Goal: Information Seeking & Learning: Learn about a topic

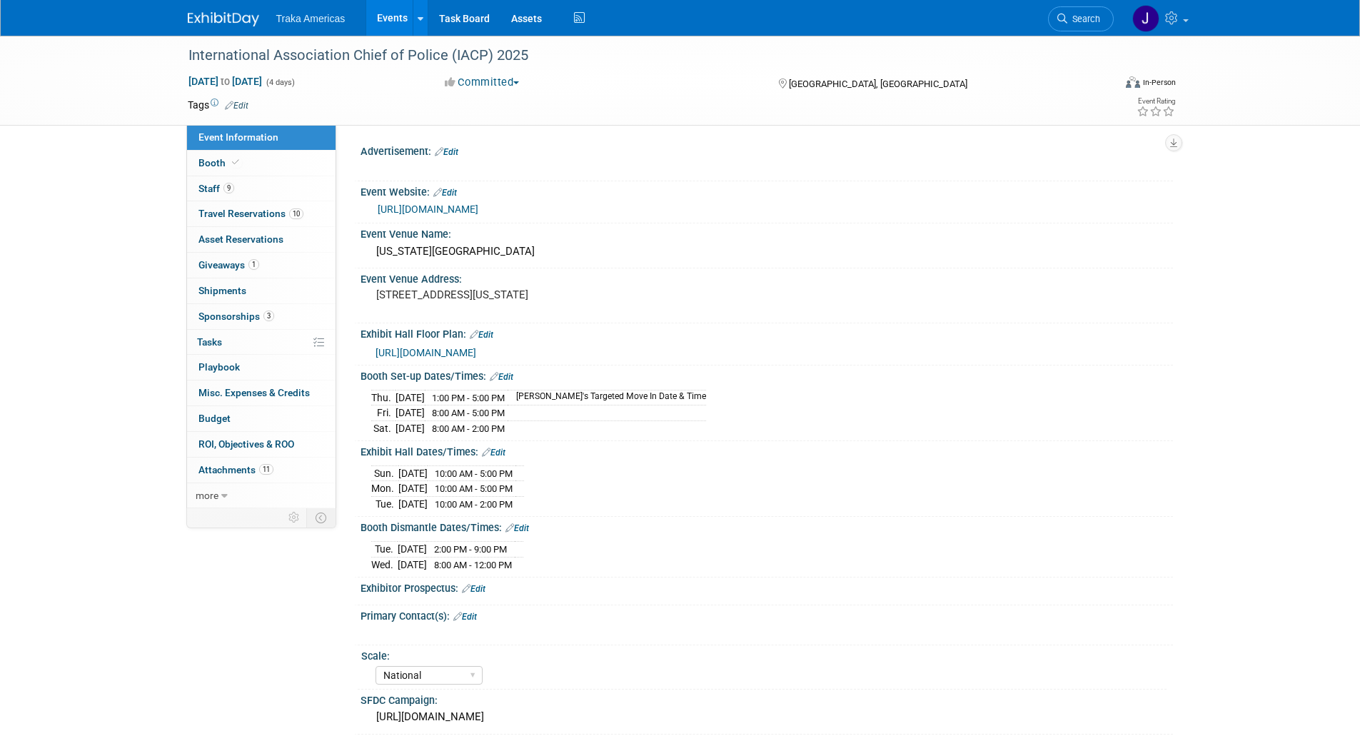
select select "National"
click at [208, 9] on link at bounding box center [232, 11] width 88 height 11
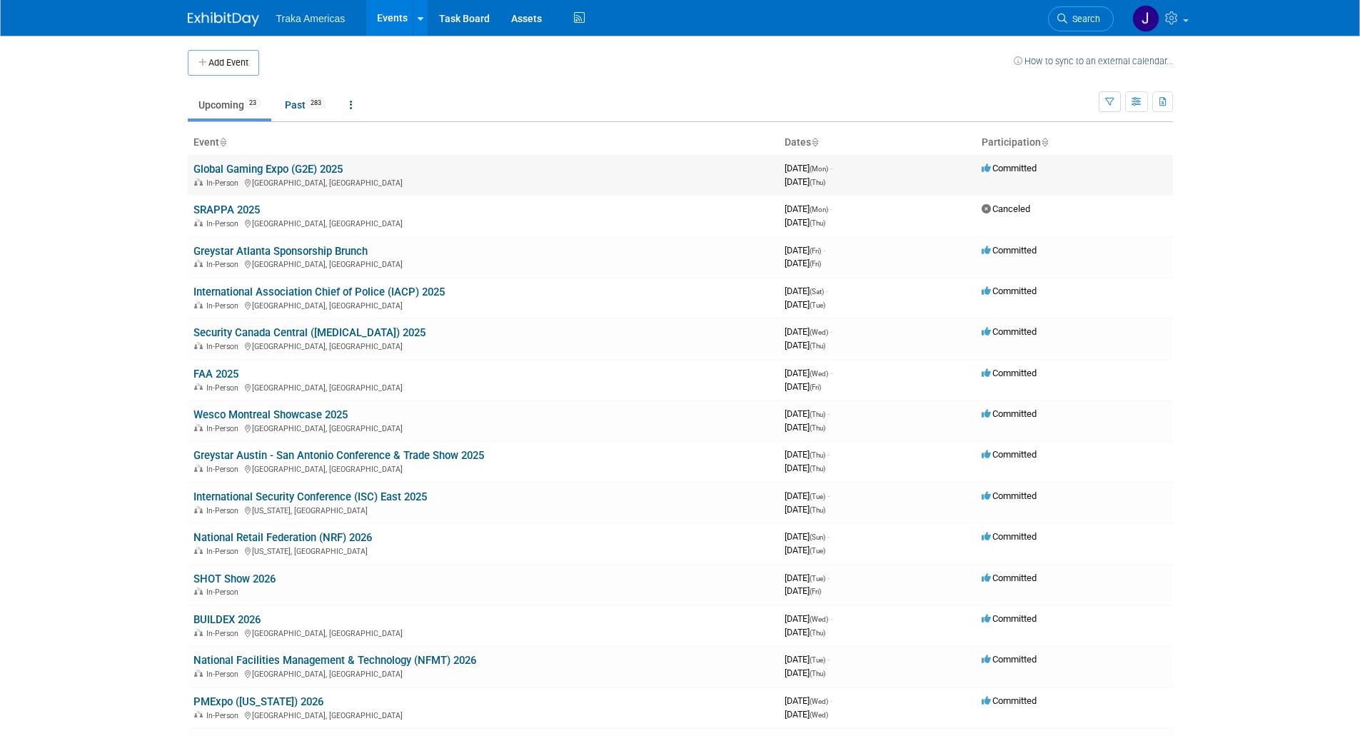
click at [240, 166] on link "Global Gaming Expo (G2E) 2025" at bounding box center [267, 169] width 149 height 13
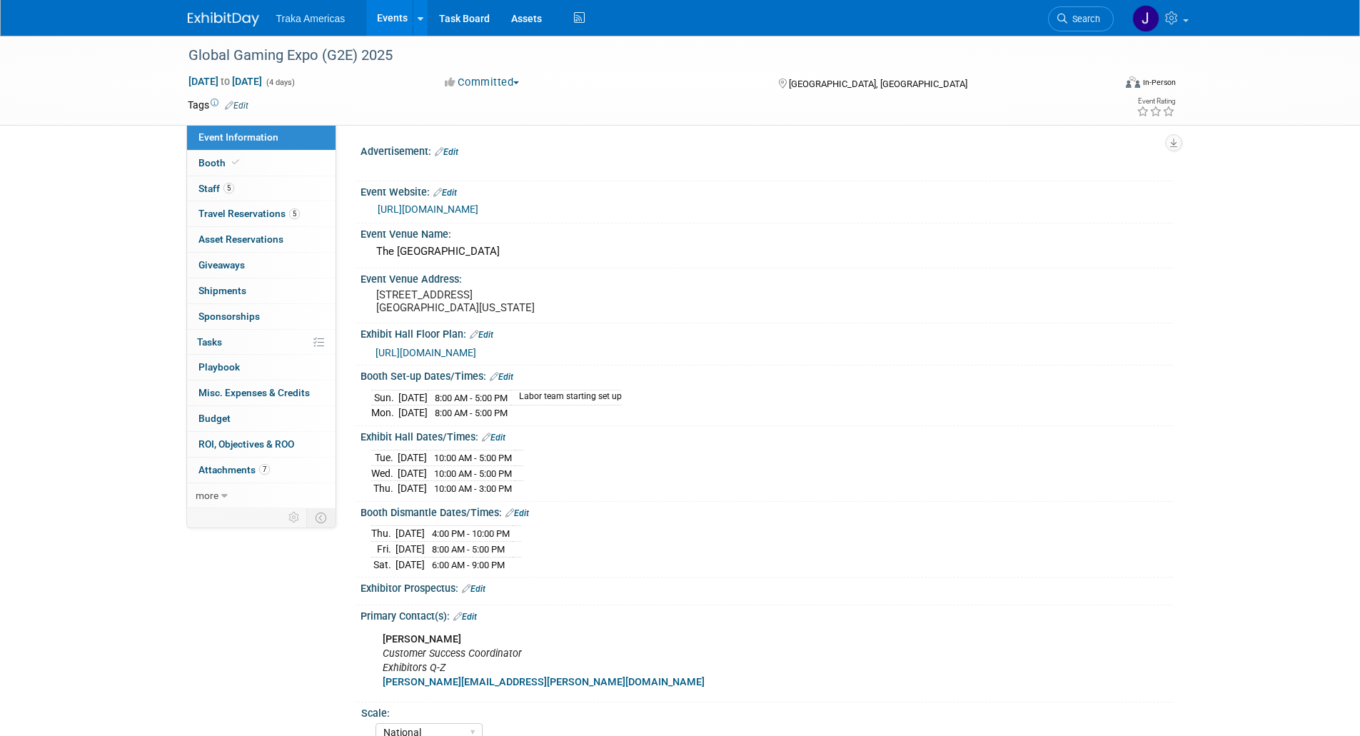
select select "National"
click at [433, 211] on link "https://www.globalgamingexpo.com/en-us.html#/" at bounding box center [428, 208] width 101 height 11
